Goal: Task Accomplishment & Management: Manage account settings

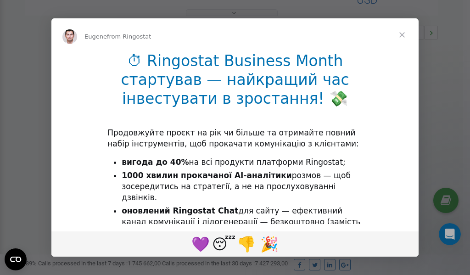
click at [403, 35] on span "Close" at bounding box center [401, 34] width 33 height 33
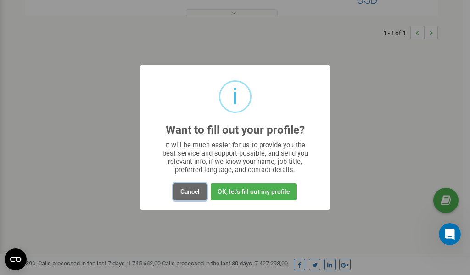
click at [194, 194] on button "Cancel" at bounding box center [189, 191] width 33 height 17
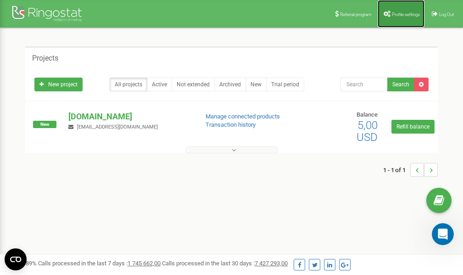
click at [395, 13] on span "Profile settings" at bounding box center [406, 14] width 28 height 5
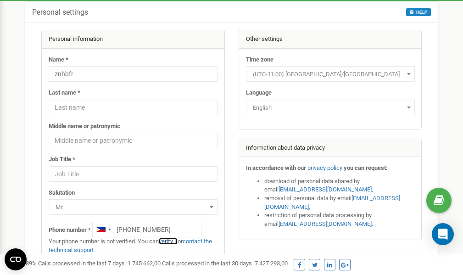
click at [171, 241] on link "verify it" at bounding box center [168, 241] width 19 height 7
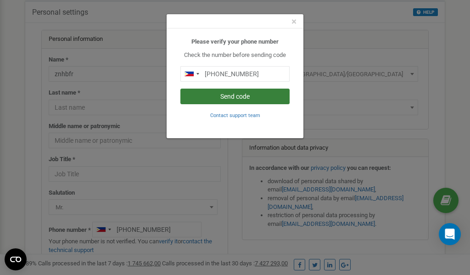
click at [237, 97] on button "Send code" at bounding box center [234, 97] width 109 height 16
